Goal: Find specific page/section: Find specific page/section

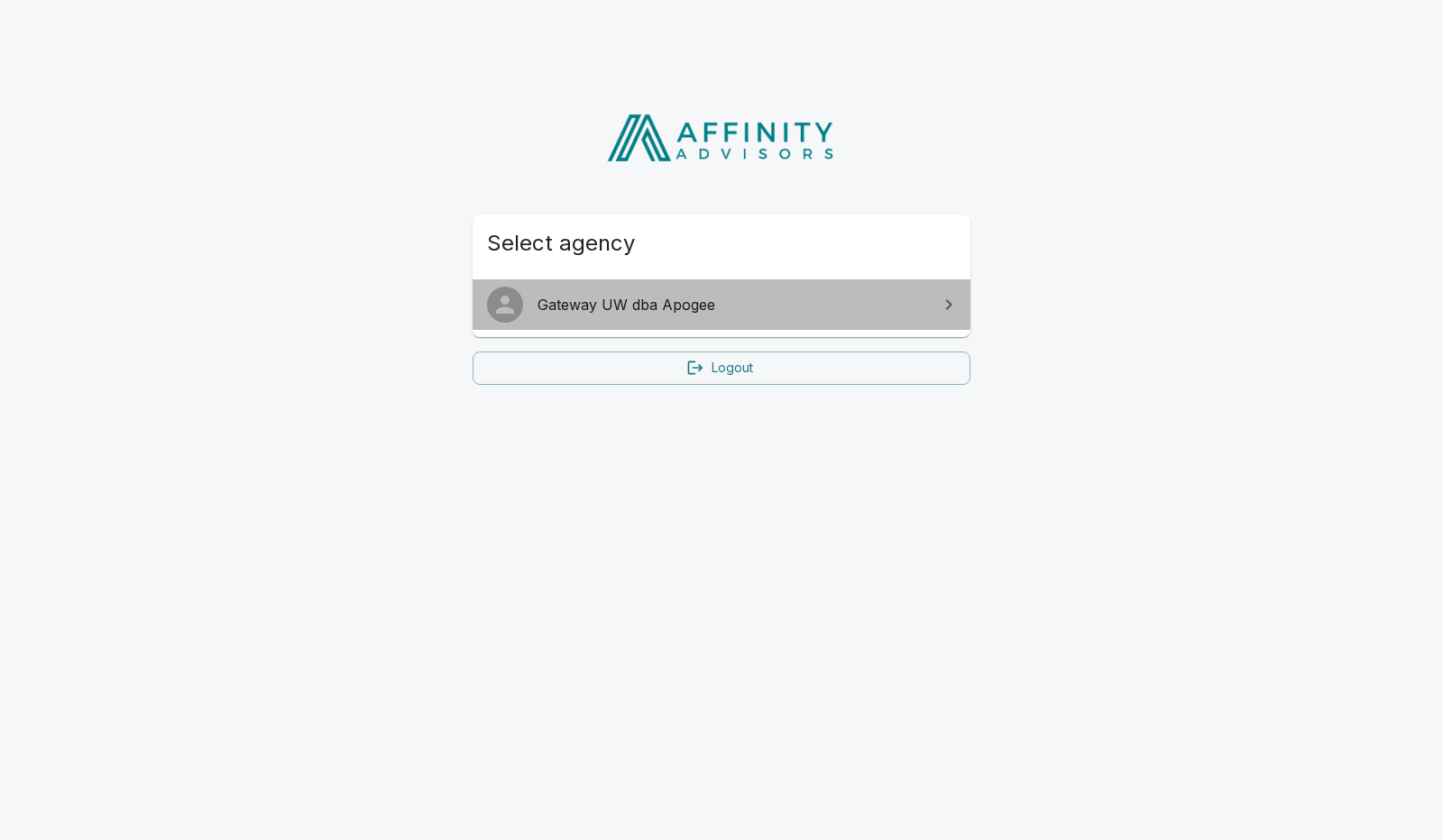
click at [582, 310] on span "Gateway UW dba Apogee" at bounding box center [733, 304] width 390 height 21
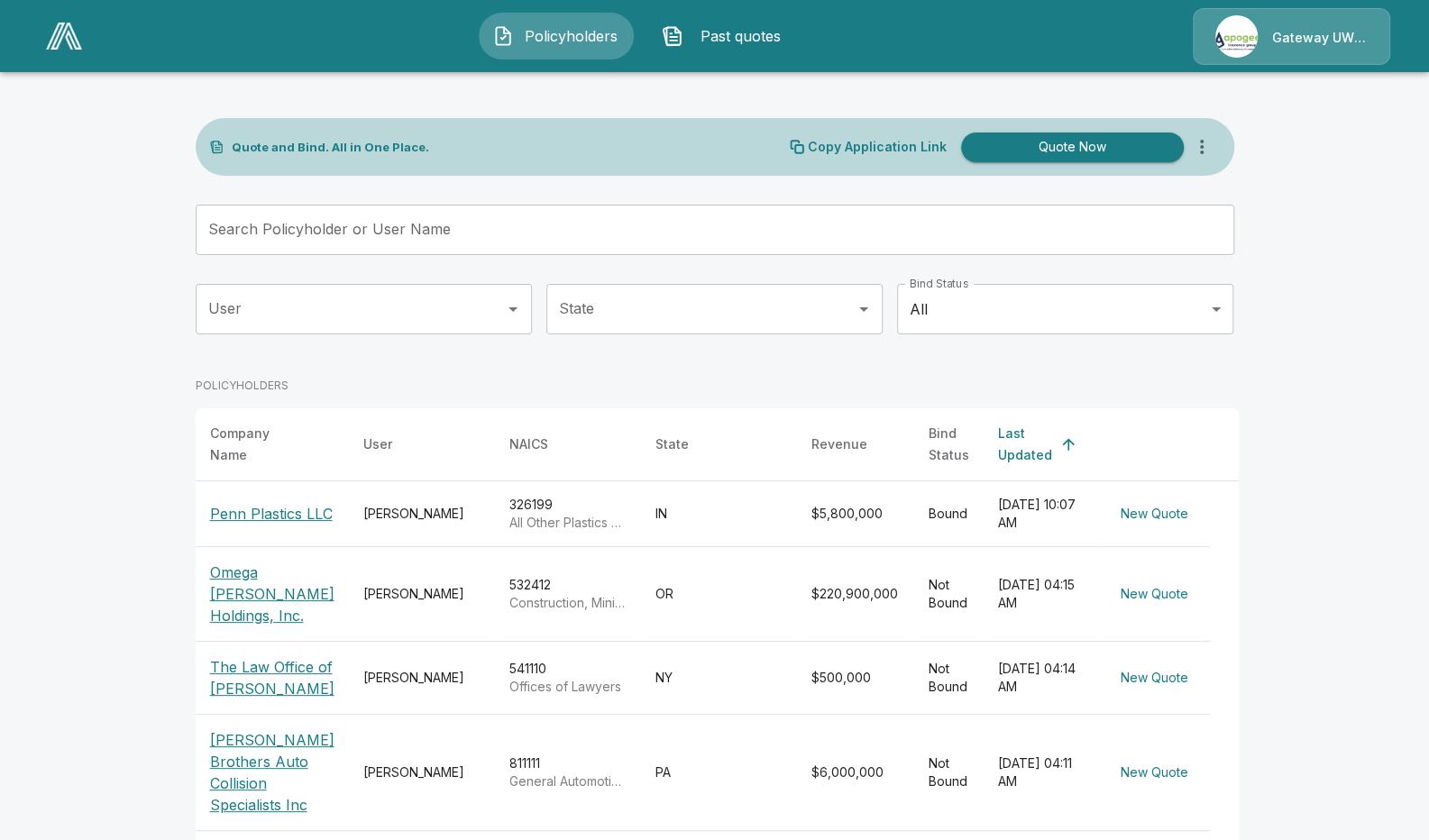
click at [388, 241] on input "Search Policyholder or User Name" at bounding box center [705, 230] width 1019 height 50
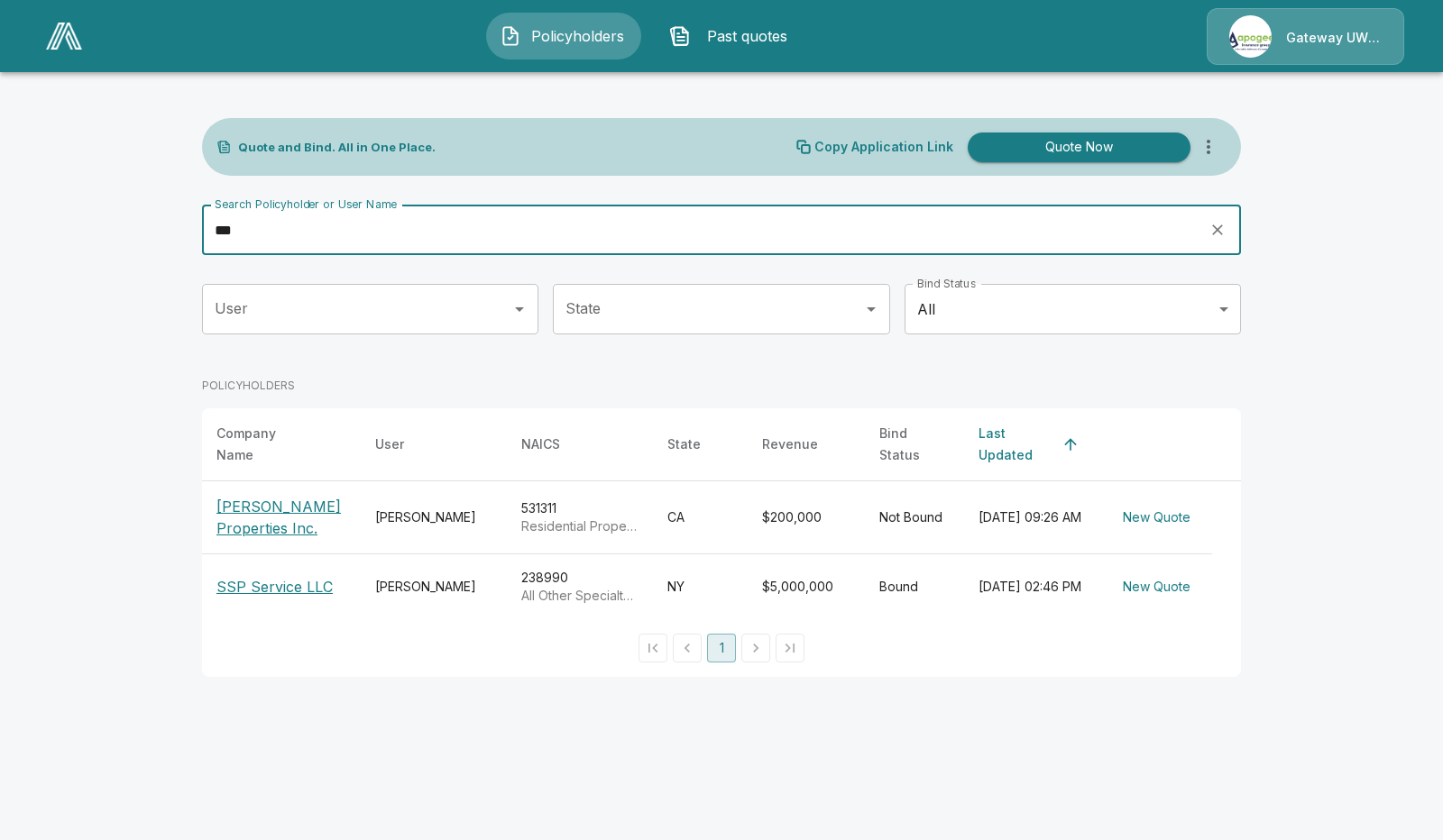
type input "***"
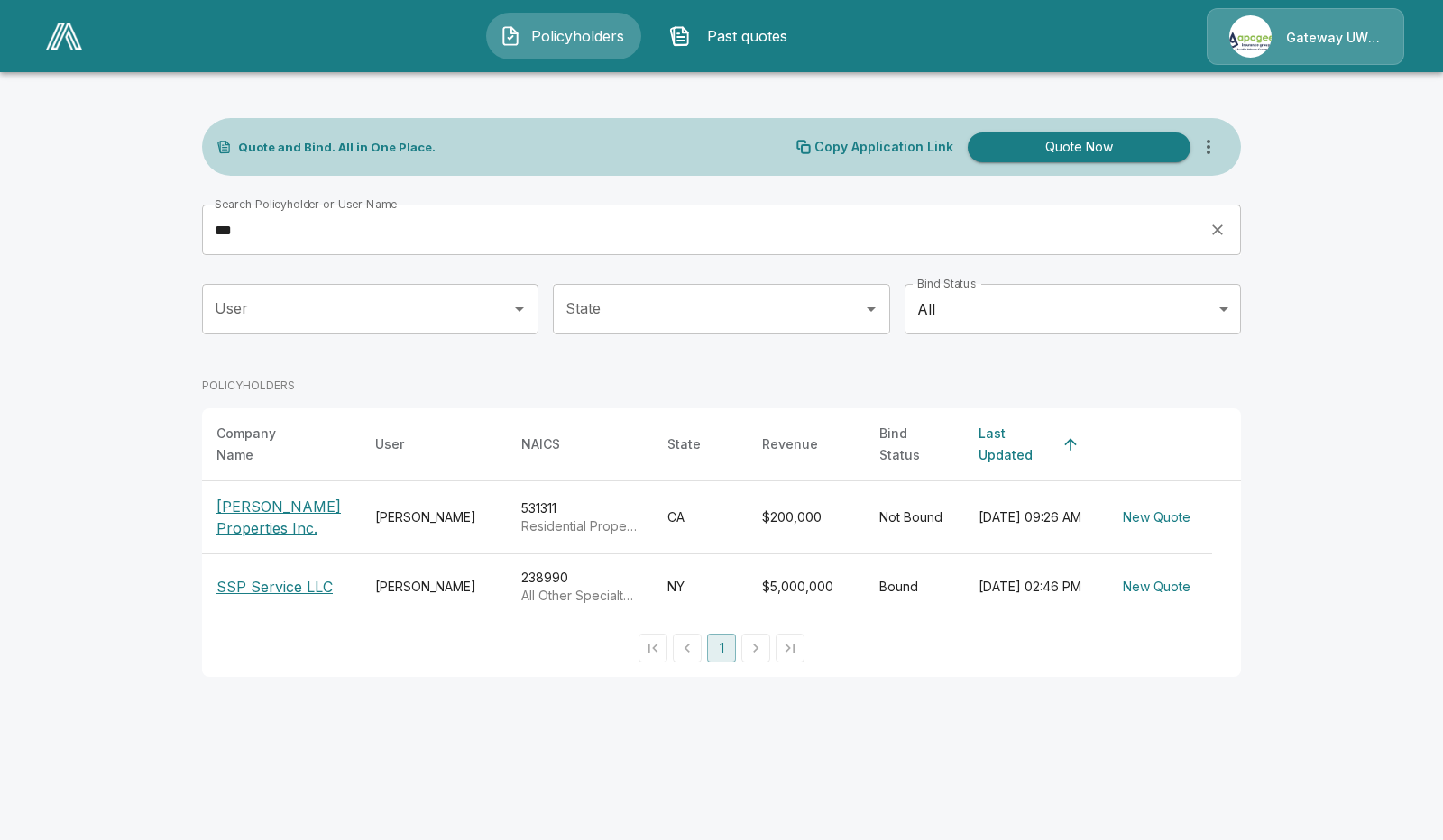
click at [280, 581] on p "SSP Service LLC" at bounding box center [274, 587] width 116 height 21
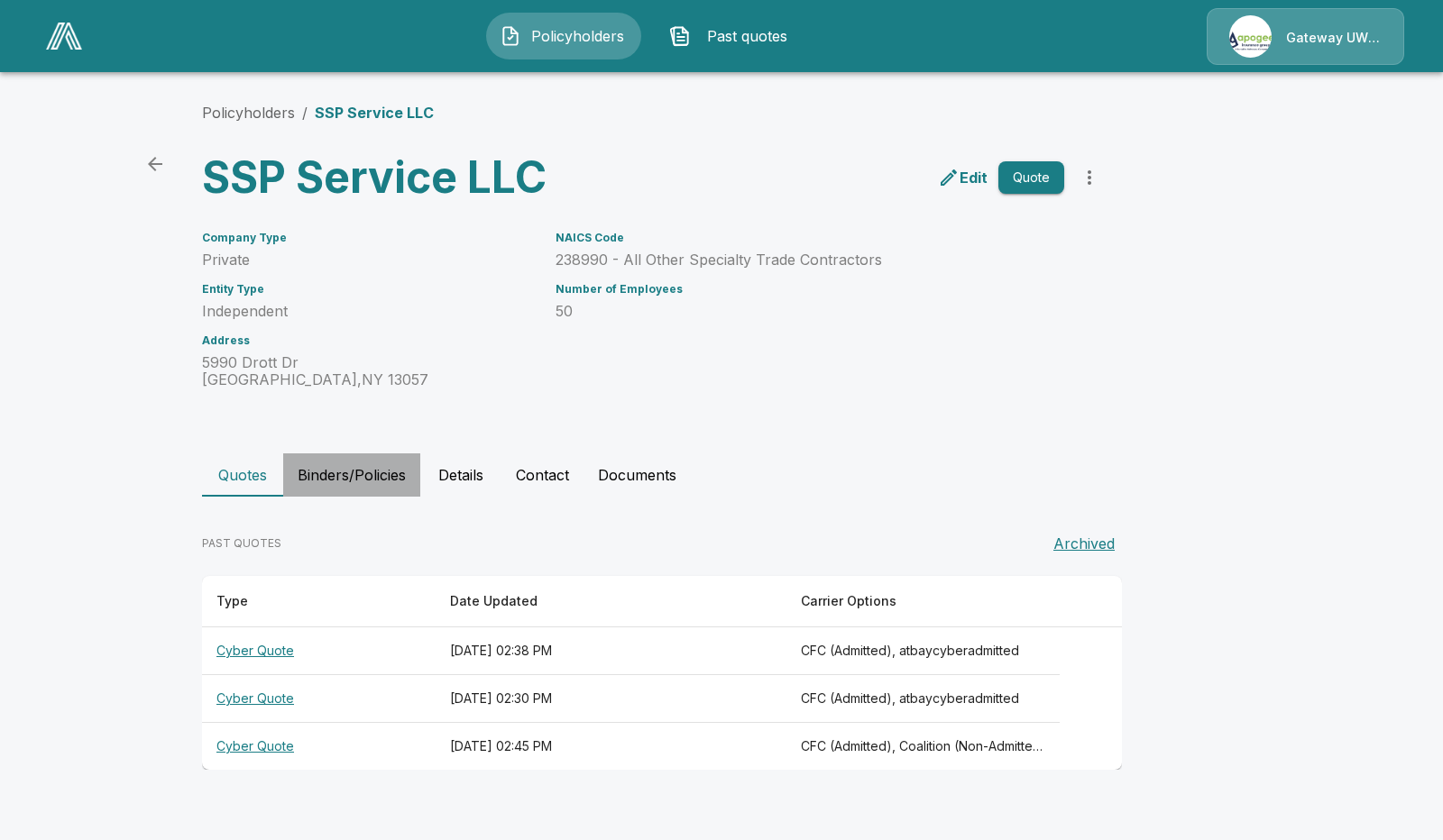
click at [365, 482] on button "Binders/Policies" at bounding box center [351, 475] width 137 height 44
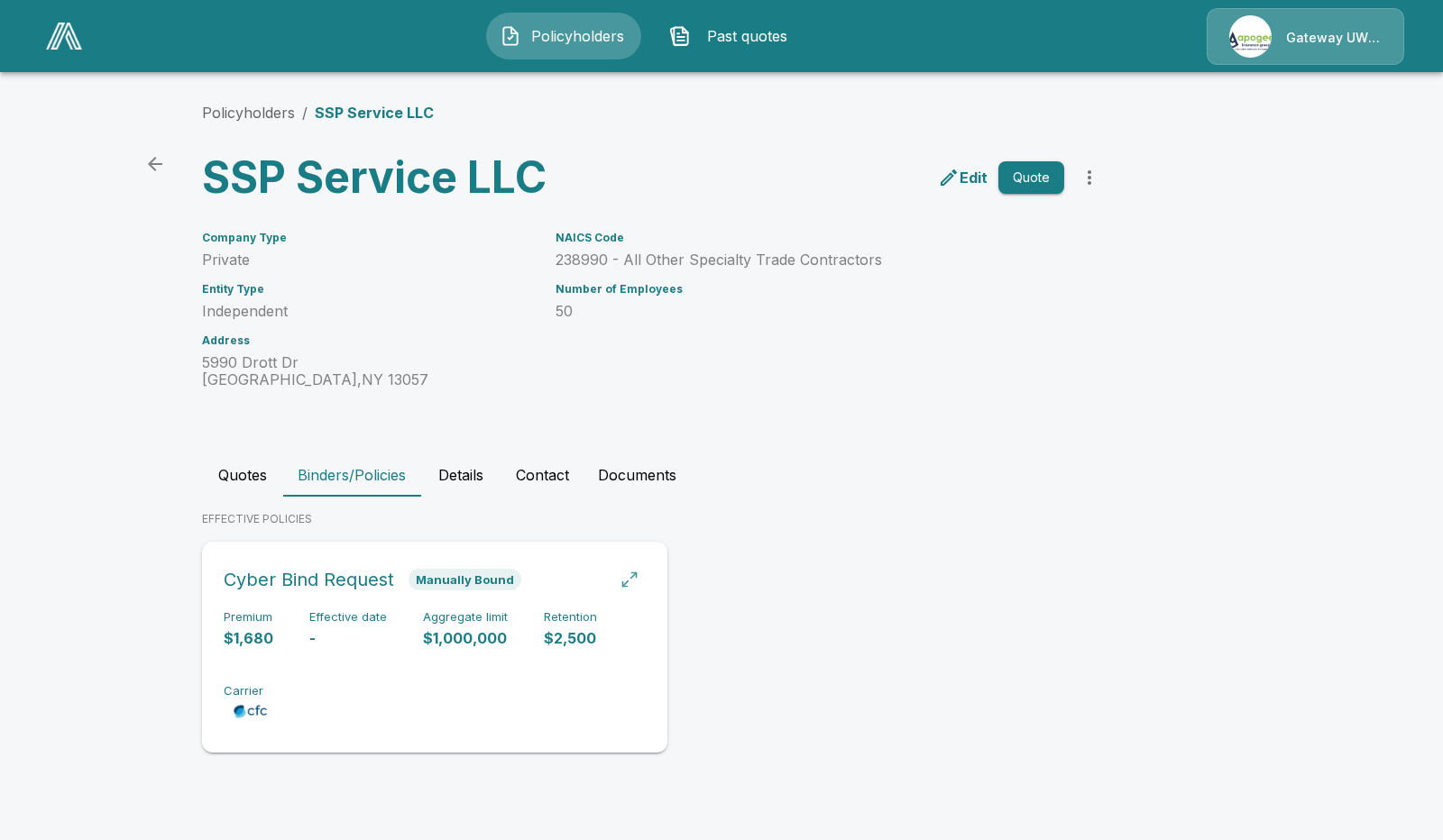
click at [630, 578] on div "button" at bounding box center [629, 579] width 18 height 18
